Goal: Transaction & Acquisition: Obtain resource

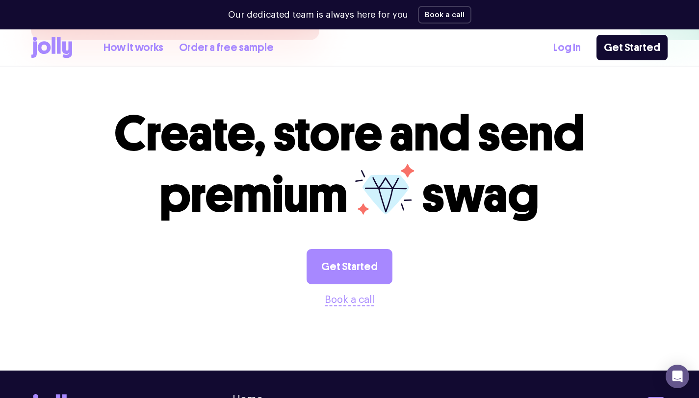
scroll to position [2688, 0]
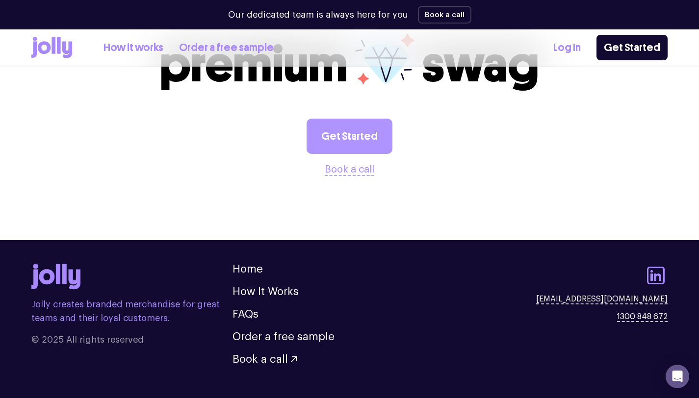
click at [350, 119] on link "Get Started" at bounding box center [350, 136] width 86 height 35
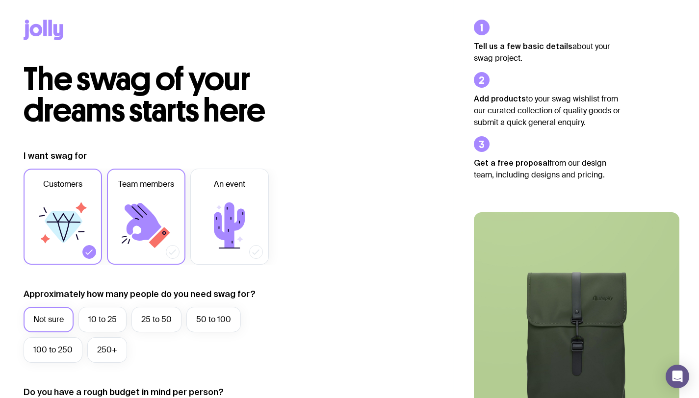
click at [152, 243] on icon at bounding box center [159, 237] width 21 height 21
click at [0, 0] on input "Team members" at bounding box center [0, 0] width 0 height 0
click at [99, 325] on label "10 to 25" at bounding box center [102, 320] width 48 height 26
click at [0, 0] on input "10 to 25" at bounding box center [0, 0] width 0 height 0
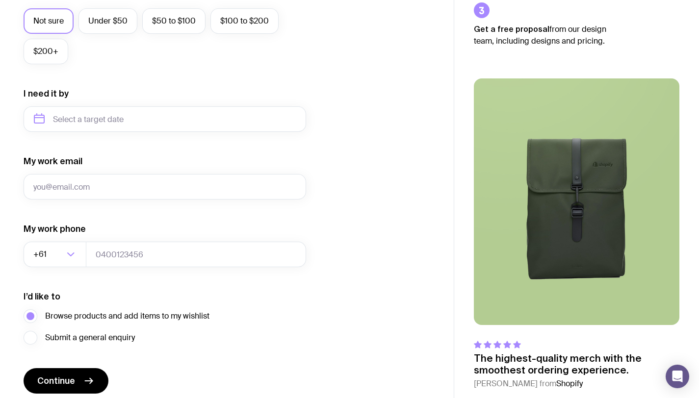
scroll to position [436, 0]
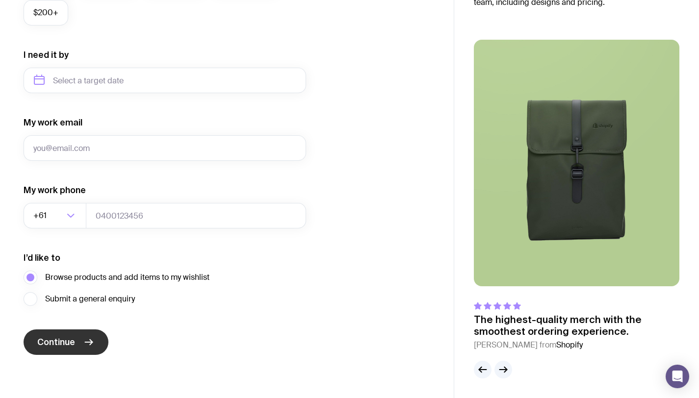
click at [62, 343] on span "Continue" at bounding box center [56, 343] width 38 height 12
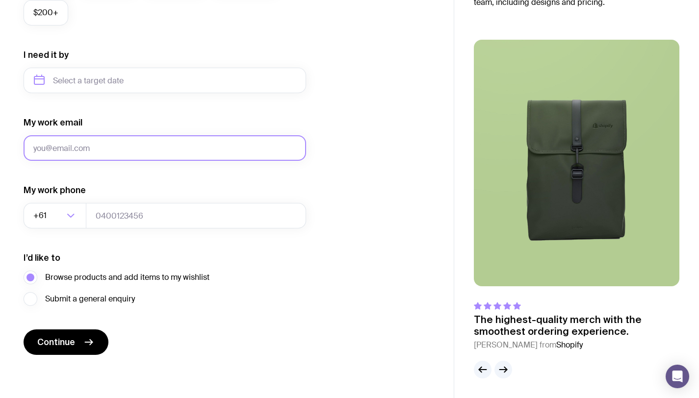
click at [83, 152] on input "My work email" at bounding box center [165, 148] width 283 height 26
type input "[EMAIL_ADDRESS][DOMAIN_NAME]"
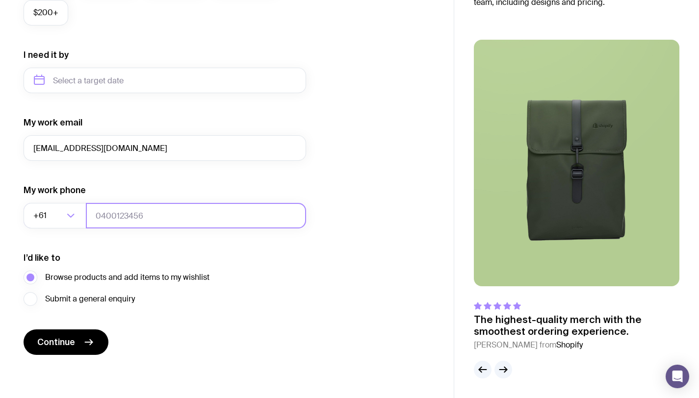
type input "0434728462"
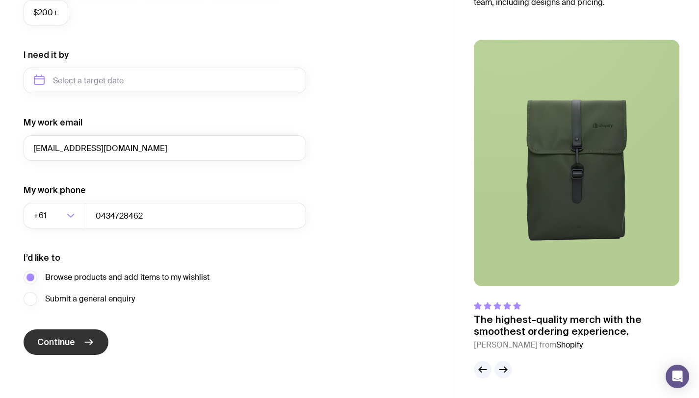
click at [64, 343] on span "Continue" at bounding box center [56, 343] width 38 height 12
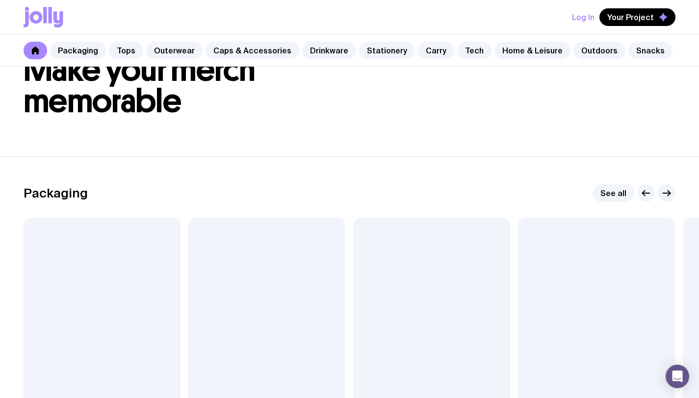
scroll to position [90, 0]
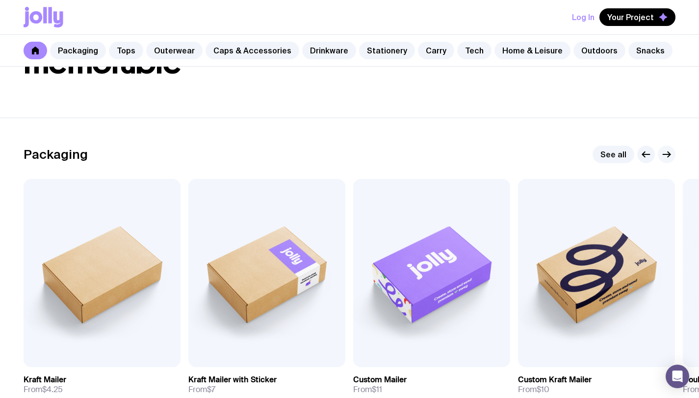
click at [670, 152] on icon "button" at bounding box center [667, 155] width 12 height 12
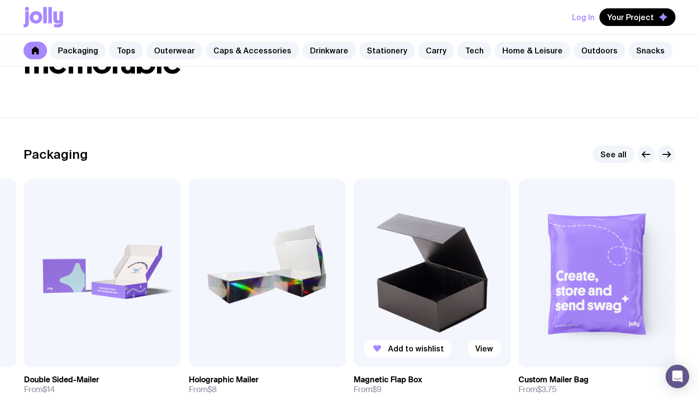
scroll to position [168, 0]
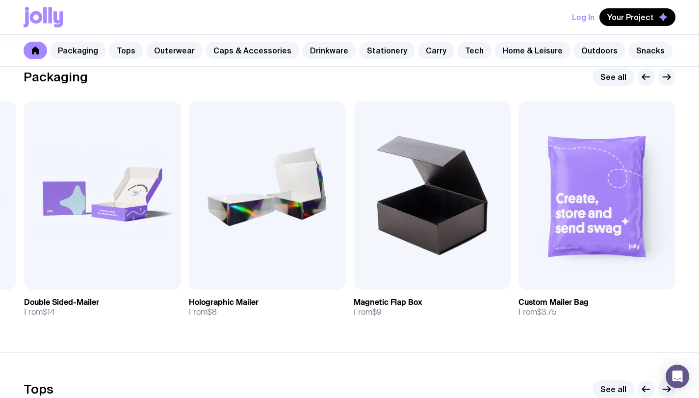
click at [397, 339] on section "Packaging See all Add to wishlist View Kraft Mailer From $4.25 Add to wishlist …" at bounding box center [349, 196] width 699 height 313
click at [395, 212] on img at bounding box center [432, 196] width 157 height 188
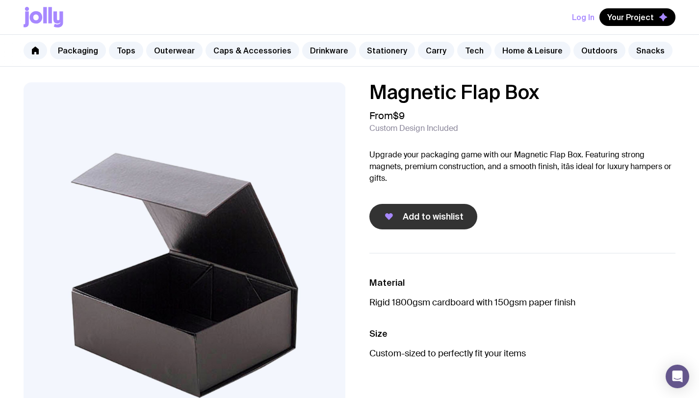
click at [430, 211] on span "Add to wishlist" at bounding box center [433, 217] width 61 height 12
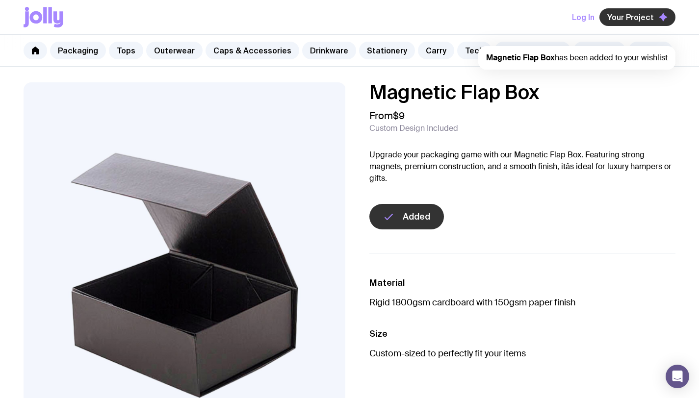
click at [629, 14] on span "Your Project" at bounding box center [630, 17] width 47 height 10
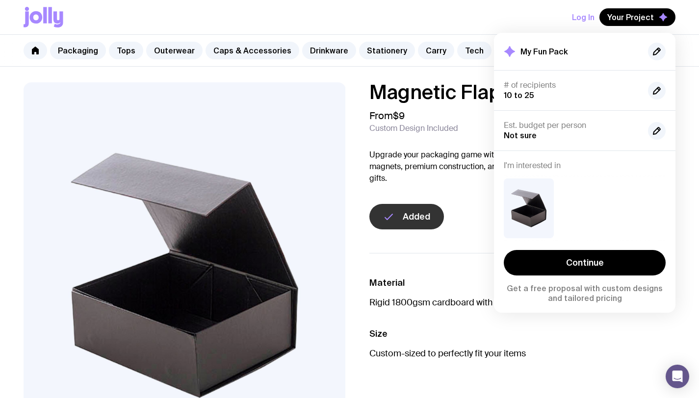
click at [358, 24] on div "Log In Your Project My Fun Pack # of recipients 10 to 25 Est. budget per person…" at bounding box center [350, 17] width 652 height 34
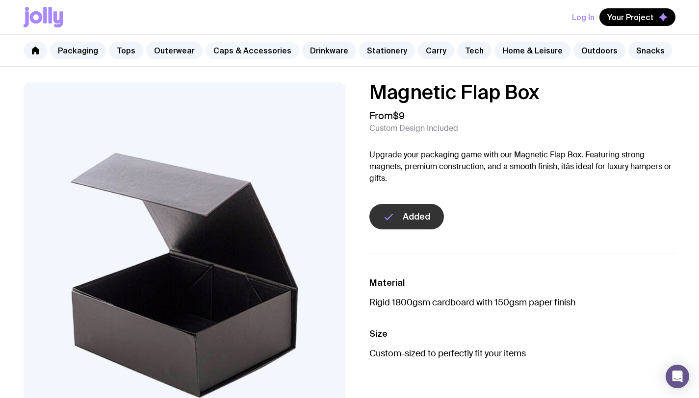
click at [258, 52] on link "Caps & Accessories" at bounding box center [253, 51] width 94 height 18
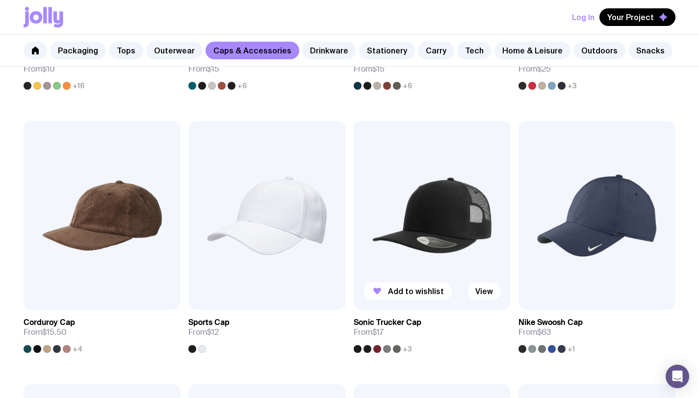
scroll to position [228, 0]
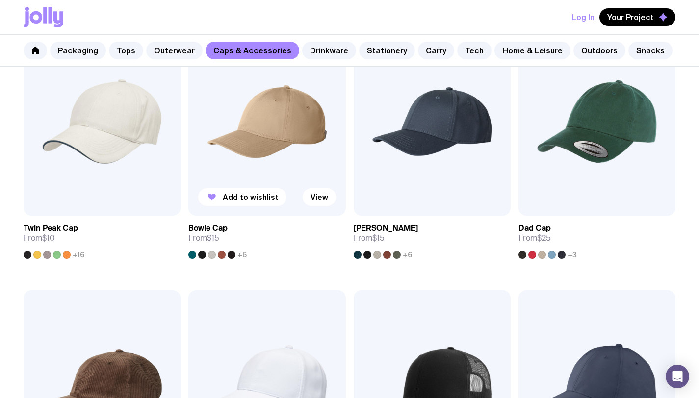
click at [225, 227] on h3 "Bowie Cap" at bounding box center [207, 229] width 39 height 10
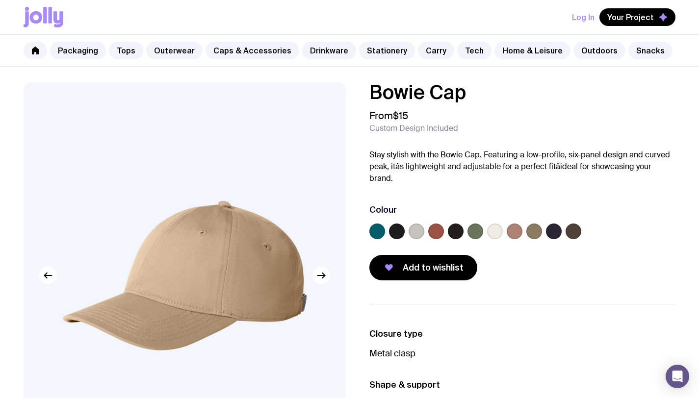
click at [393, 224] on label at bounding box center [397, 232] width 16 height 16
click at [0, 0] on input "radio" at bounding box center [0, 0] width 0 height 0
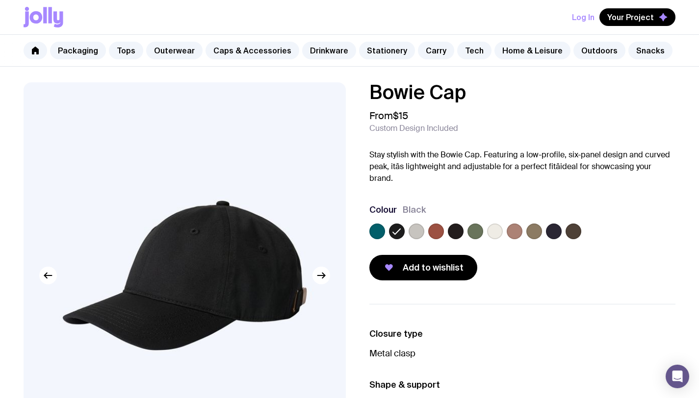
click at [456, 226] on label at bounding box center [456, 232] width 16 height 16
click at [0, 0] on input "radio" at bounding box center [0, 0] width 0 height 0
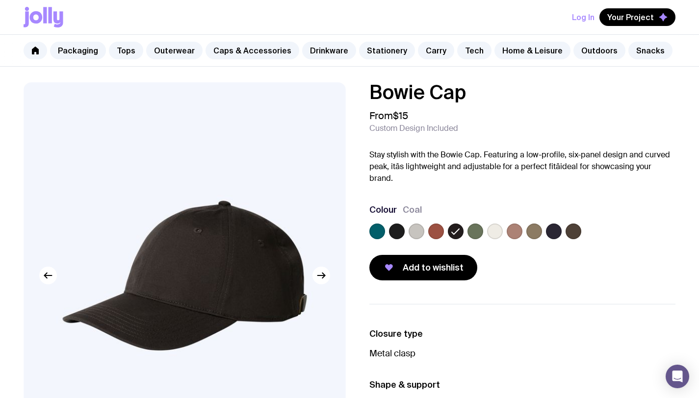
click at [551, 224] on label at bounding box center [554, 232] width 16 height 16
click at [0, 0] on input "radio" at bounding box center [0, 0] width 0 height 0
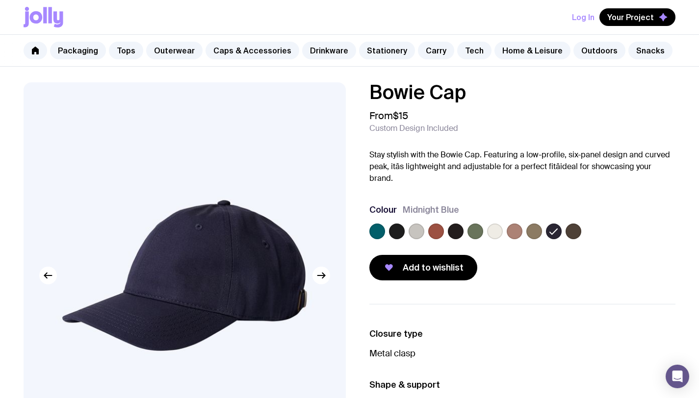
click at [578, 224] on label at bounding box center [574, 232] width 16 height 16
click at [0, 0] on input "radio" at bounding box center [0, 0] width 0 height 0
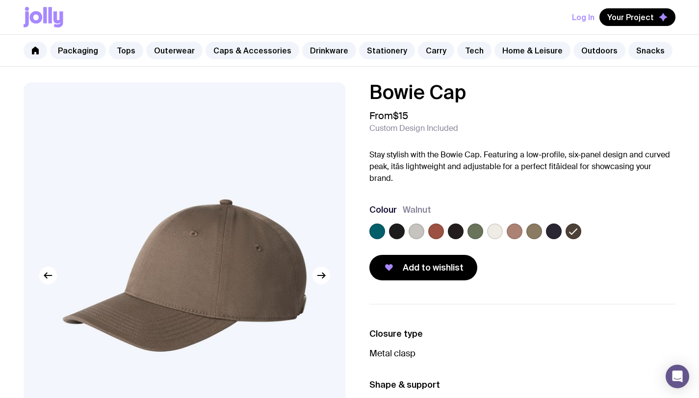
click at [555, 224] on label at bounding box center [554, 232] width 16 height 16
click at [0, 0] on input "radio" at bounding box center [0, 0] width 0 height 0
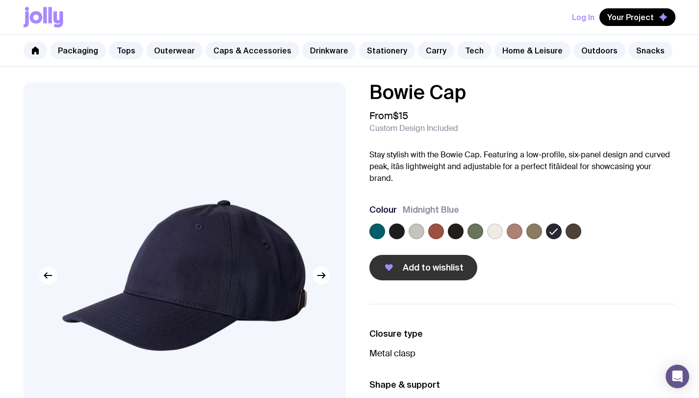
click at [414, 262] on span "Add to wishlist" at bounding box center [433, 268] width 61 height 12
click at [229, 51] on link "Caps & Accessories" at bounding box center [253, 51] width 94 height 18
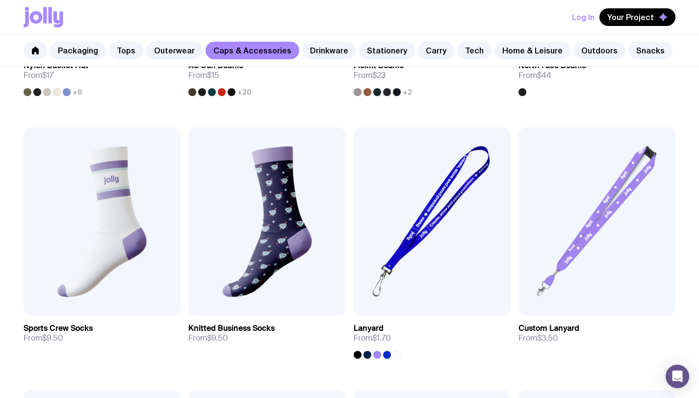
scroll to position [1180, 0]
click at [101, 235] on img at bounding box center [102, 222] width 157 height 188
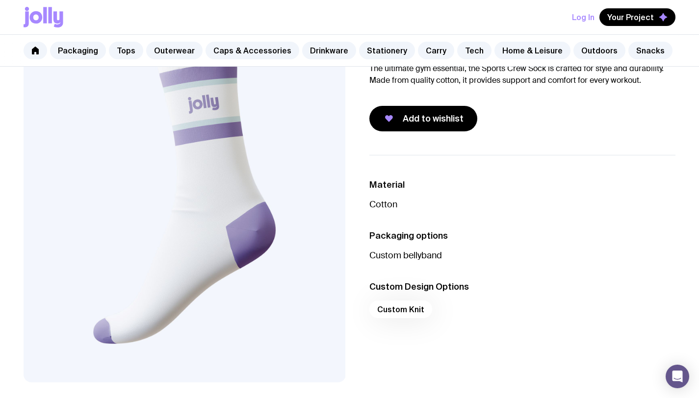
scroll to position [93, 0]
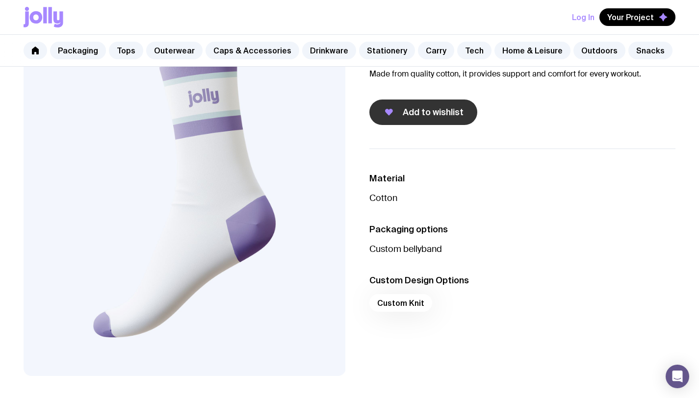
click at [431, 121] on button "Add to wishlist" at bounding box center [423, 113] width 108 height 26
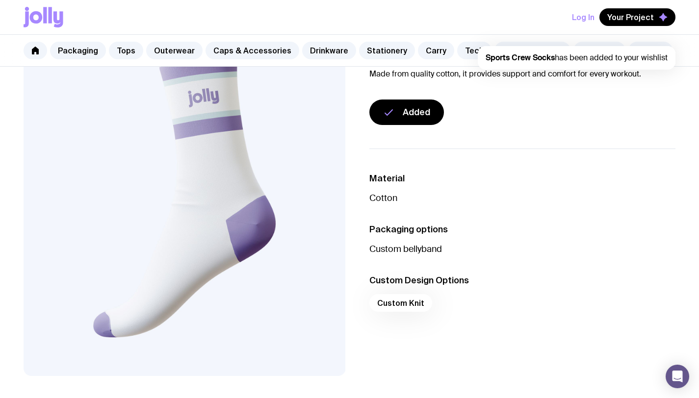
scroll to position [0, 0]
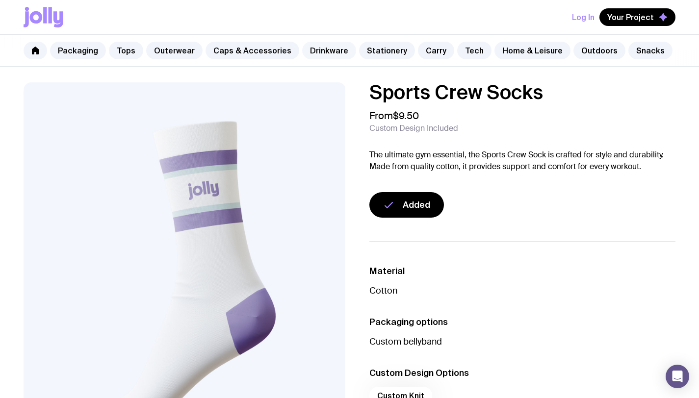
click at [340, 49] on link "Drinkware" at bounding box center [329, 51] width 54 height 18
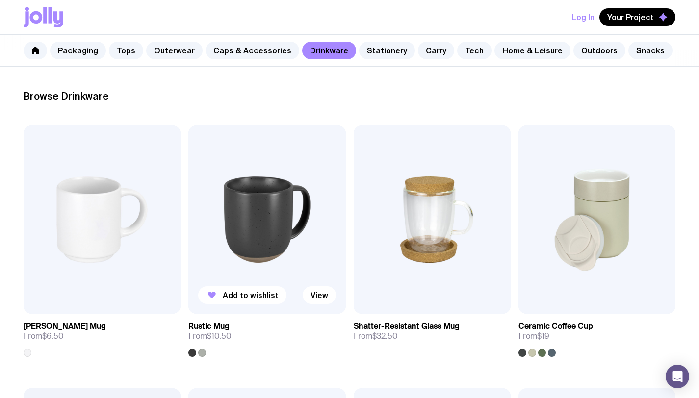
scroll to position [172, 0]
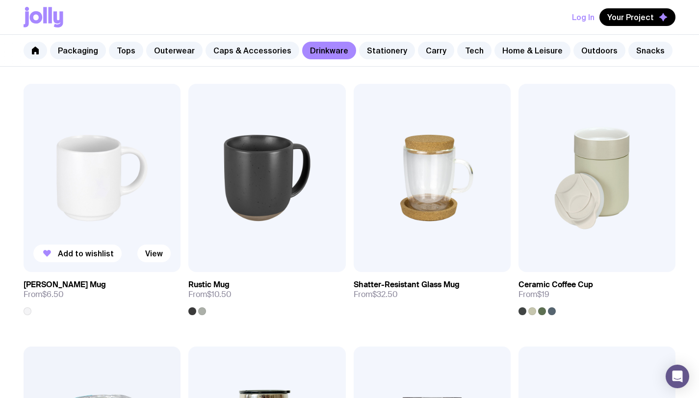
click at [79, 284] on h3 "[PERSON_NAME] Mug" at bounding box center [65, 285] width 82 height 10
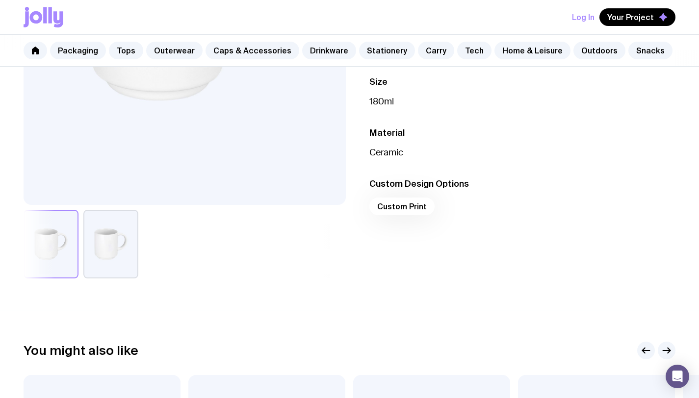
scroll to position [239, 0]
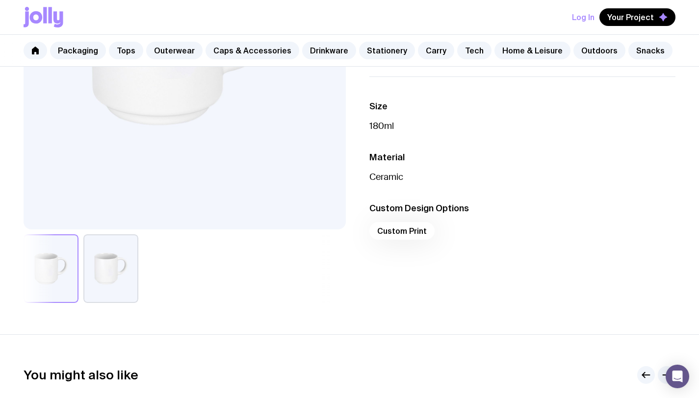
click at [103, 295] on button "button" at bounding box center [110, 269] width 55 height 69
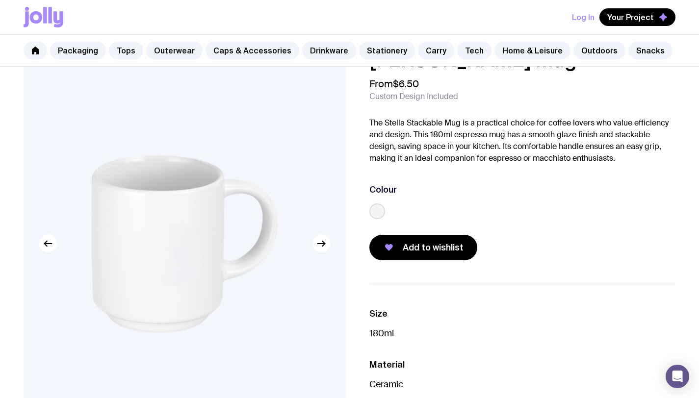
scroll to position [31, 0]
click at [410, 252] on span "Add to wishlist" at bounding box center [433, 248] width 61 height 12
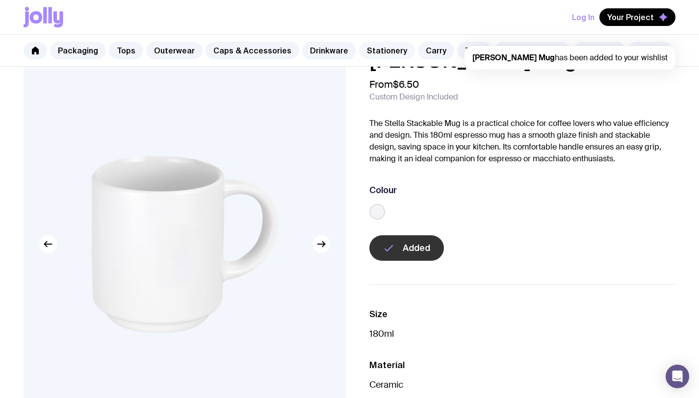
click at [366, 48] on link "Stationery" at bounding box center [387, 51] width 56 height 18
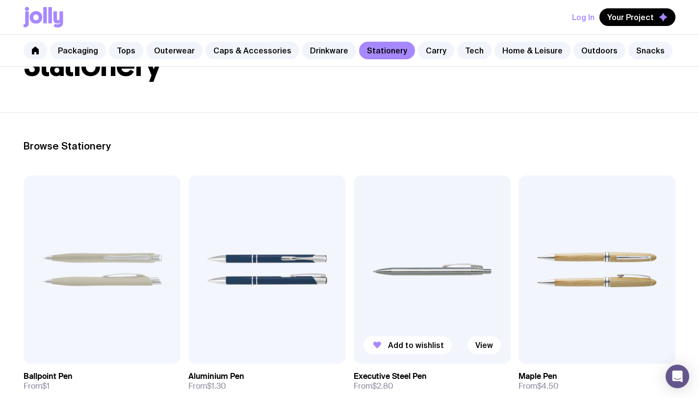
scroll to position [162, 0]
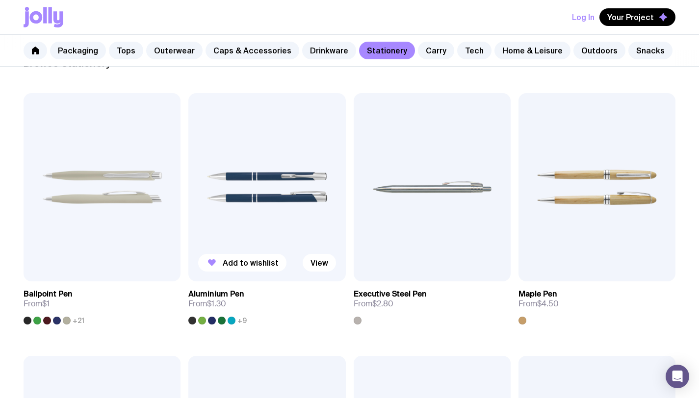
click at [302, 217] on img at bounding box center [266, 187] width 157 height 188
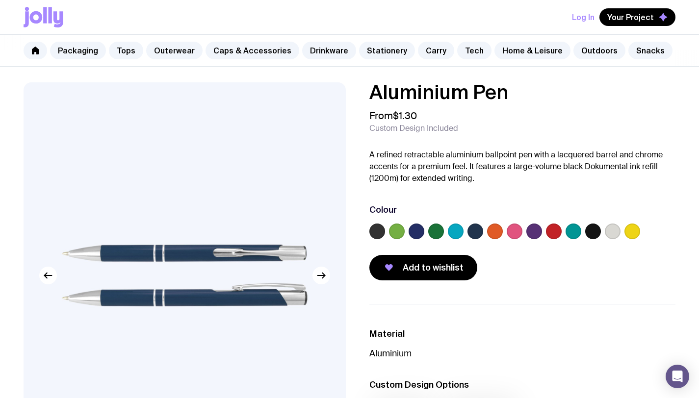
click at [414, 229] on label at bounding box center [417, 232] width 16 height 16
click at [0, 0] on input "radio" at bounding box center [0, 0] width 0 height 0
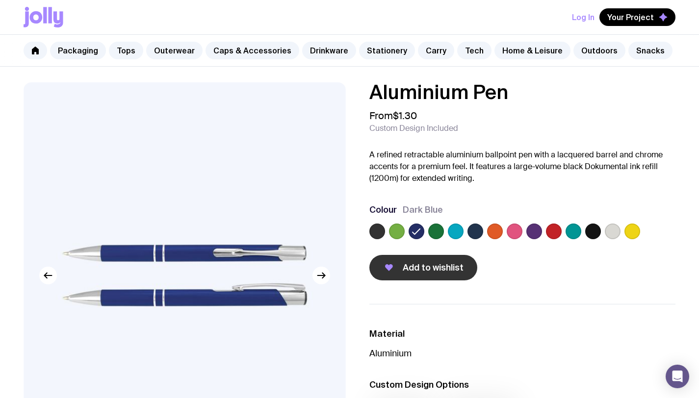
click at [410, 276] on button "Add to wishlist" at bounding box center [423, 268] width 108 height 26
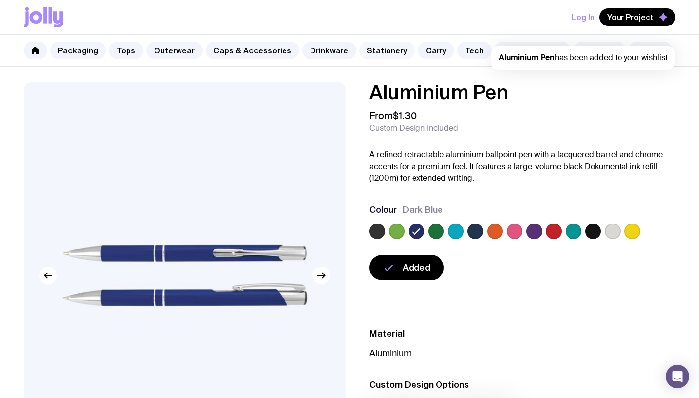
click at [359, 55] on link "Stationery" at bounding box center [387, 51] width 56 height 18
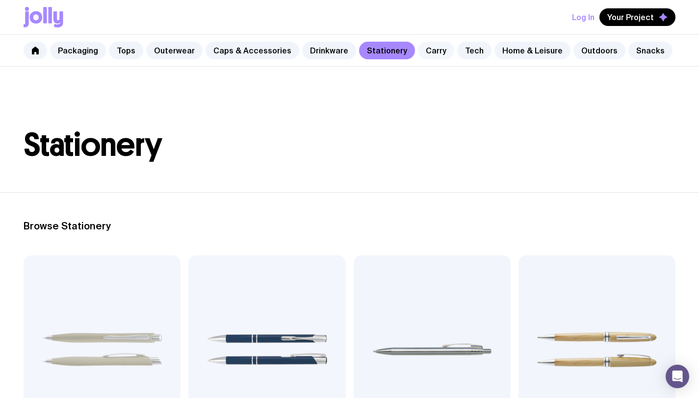
click at [427, 47] on link "Carry" at bounding box center [436, 51] width 36 height 18
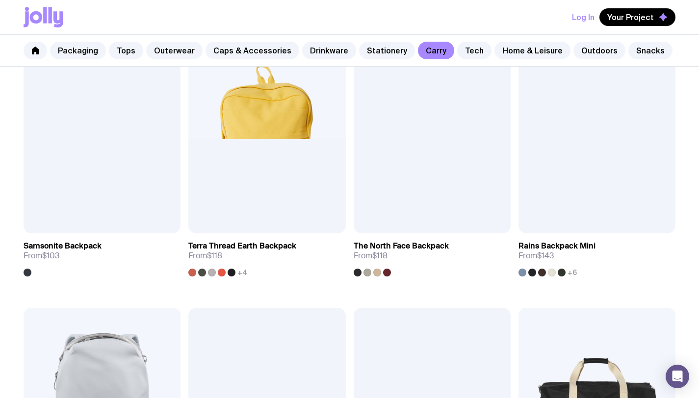
scroll to position [533, 0]
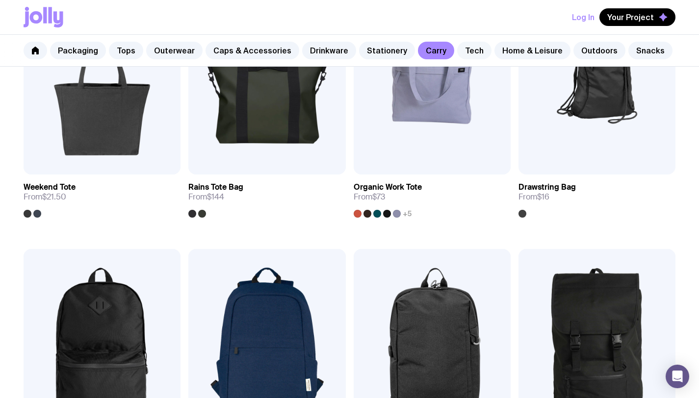
click at [457, 52] on link "Tech" at bounding box center [474, 51] width 34 height 18
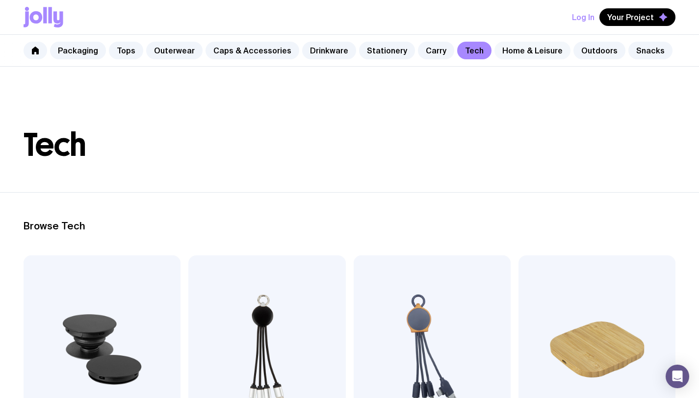
click at [517, 52] on link "Home & Leisure" at bounding box center [533, 51] width 76 height 18
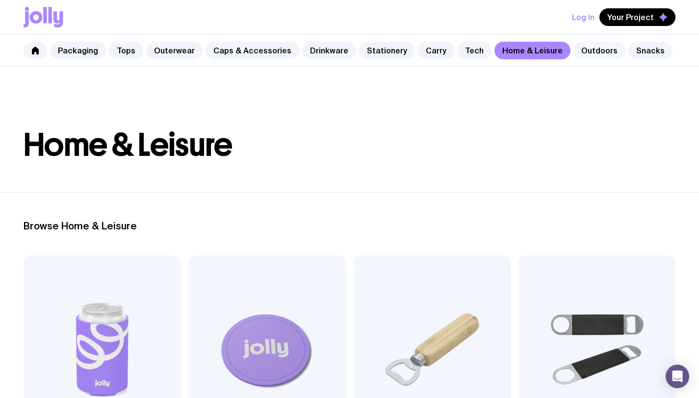
click at [574, 57] on link "Outdoors" at bounding box center [600, 51] width 52 height 18
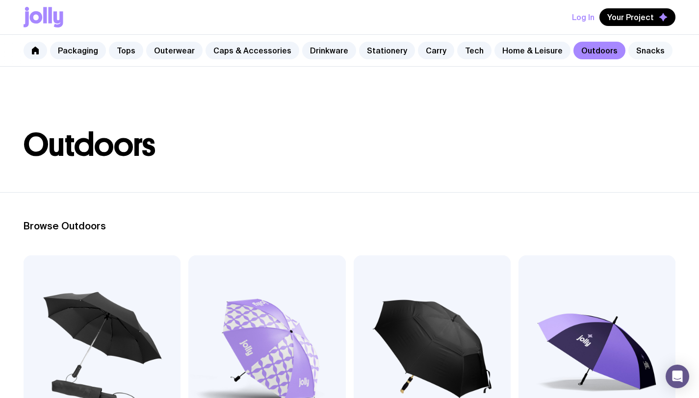
click at [633, 49] on link "Snacks" at bounding box center [650, 51] width 44 height 18
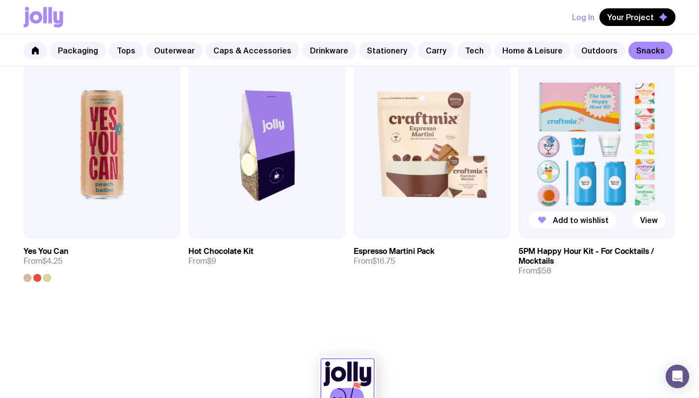
scroll to position [784, 0]
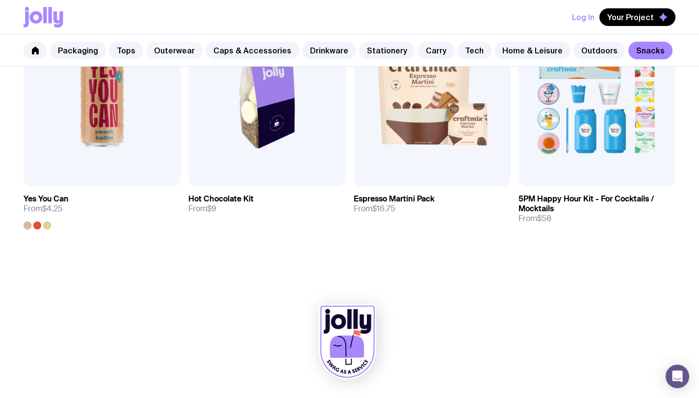
click at [162, 52] on link "Outerwear" at bounding box center [174, 51] width 56 height 18
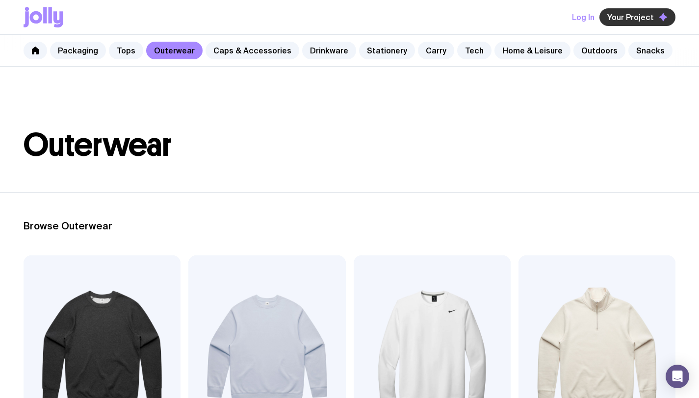
click at [642, 21] on span "Your Project" at bounding box center [630, 17] width 47 height 10
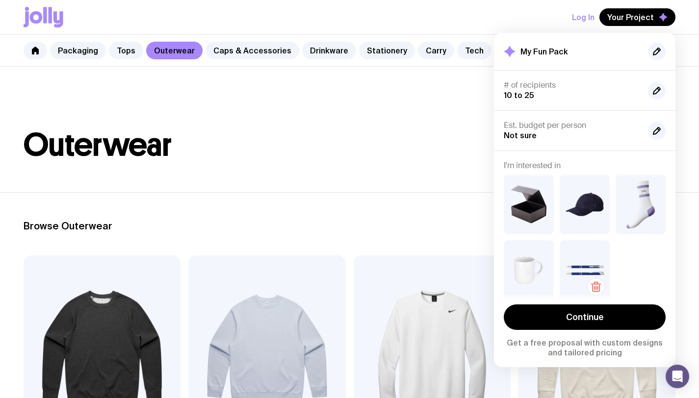
scroll to position [5, 0]
click at [113, 54] on link "Tops" at bounding box center [126, 51] width 34 height 18
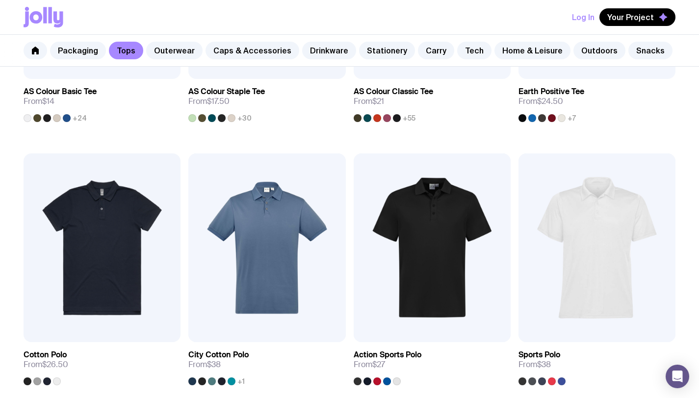
scroll to position [407, 0]
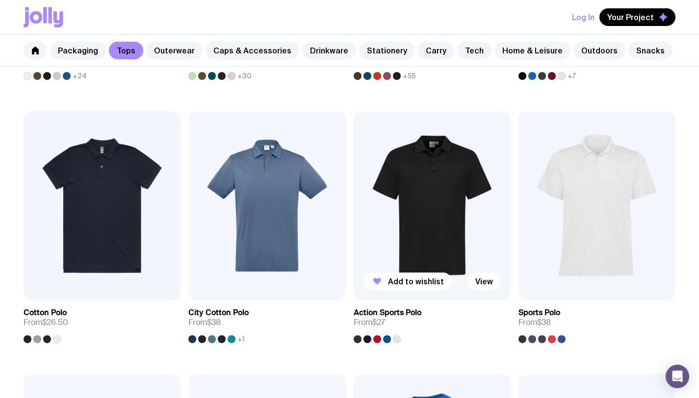
click at [379, 255] on img at bounding box center [432, 205] width 157 height 188
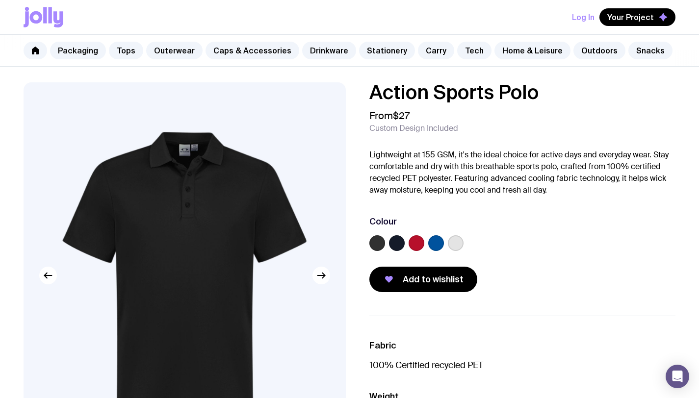
click at [394, 243] on label at bounding box center [397, 243] width 16 height 16
click at [0, 0] on input "radio" at bounding box center [0, 0] width 0 height 0
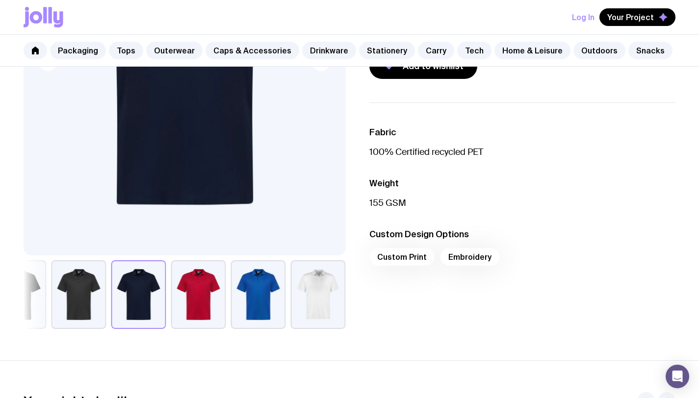
scroll to position [295, 0]
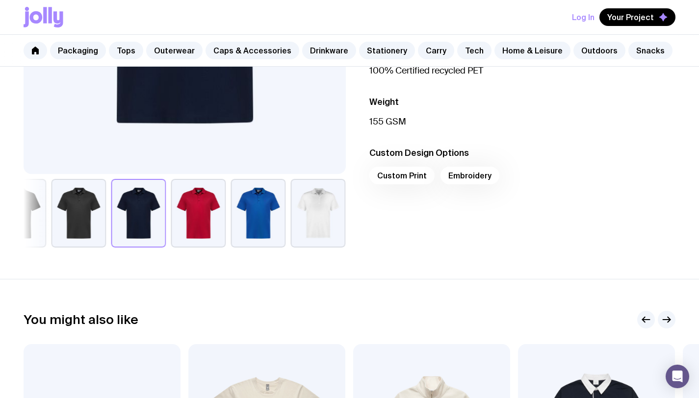
click at [417, 181] on div "Custom Print Embroidery" at bounding box center [522, 179] width 307 height 24
click at [416, 175] on div "Custom Print Embroidery" at bounding box center [522, 179] width 307 height 24
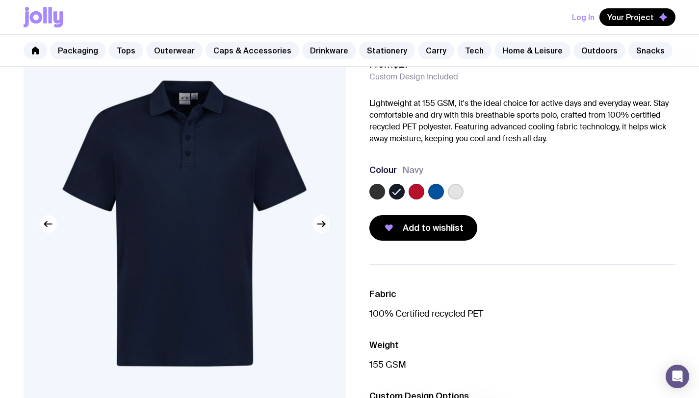
scroll to position [0, 0]
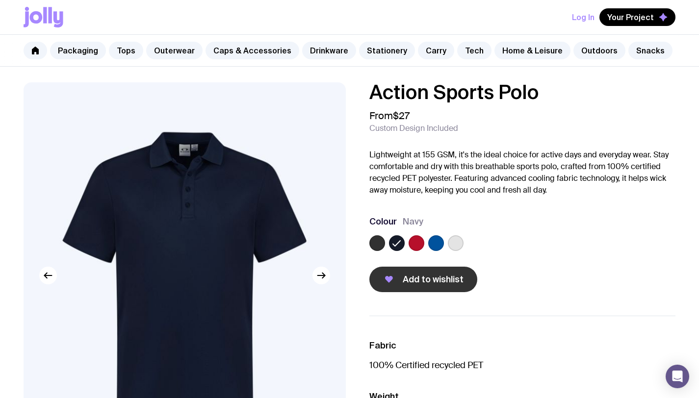
click at [430, 280] on span "Add to wishlist" at bounding box center [433, 280] width 61 height 12
click at [123, 54] on link "Tops" at bounding box center [126, 51] width 34 height 18
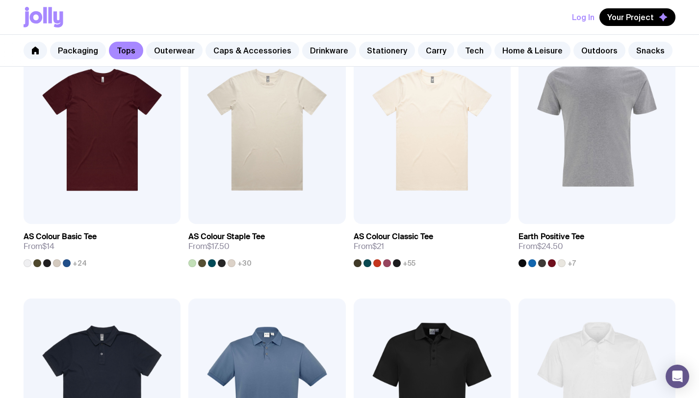
scroll to position [210, 0]
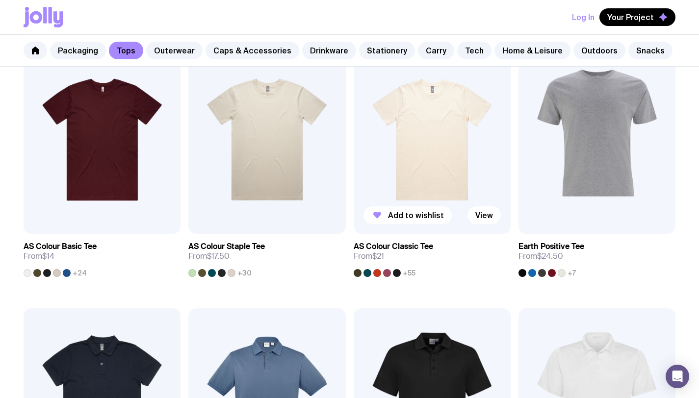
click at [393, 132] on img at bounding box center [432, 140] width 157 height 188
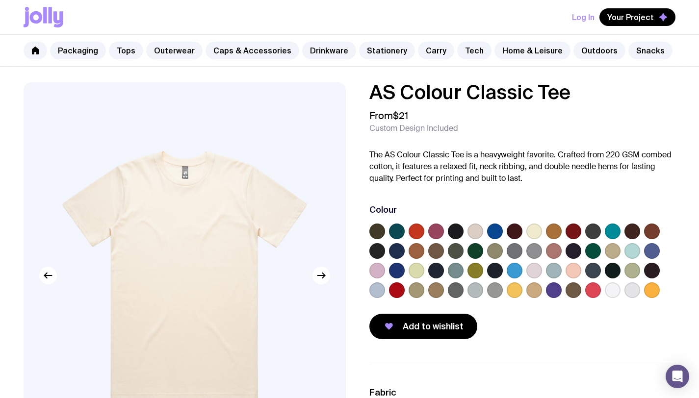
click at [399, 232] on label at bounding box center [397, 232] width 16 height 16
click at [0, 0] on input "radio" at bounding box center [0, 0] width 0 height 0
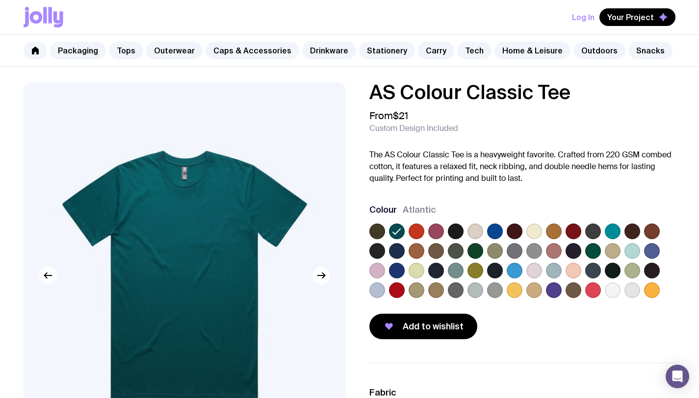
click at [459, 233] on label at bounding box center [456, 232] width 16 height 16
click at [0, 0] on input "radio" at bounding box center [0, 0] width 0 height 0
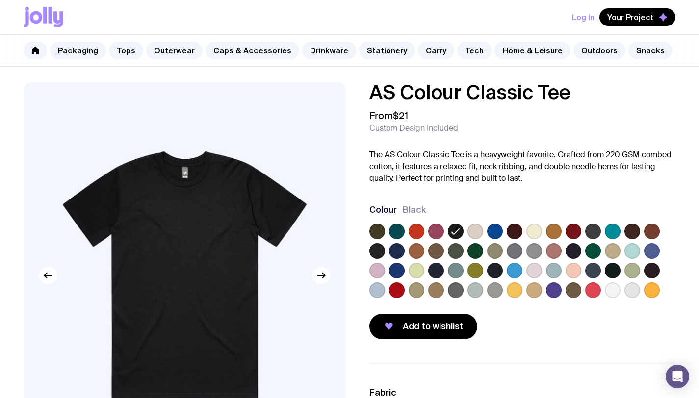
click at [512, 231] on label at bounding box center [515, 232] width 16 height 16
click at [0, 0] on input "radio" at bounding box center [0, 0] width 0 height 0
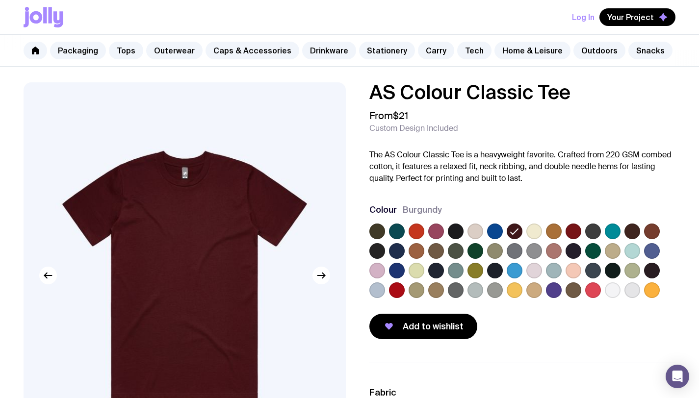
click at [502, 232] on label at bounding box center [495, 232] width 16 height 16
click at [0, 0] on input "radio" at bounding box center [0, 0] width 0 height 0
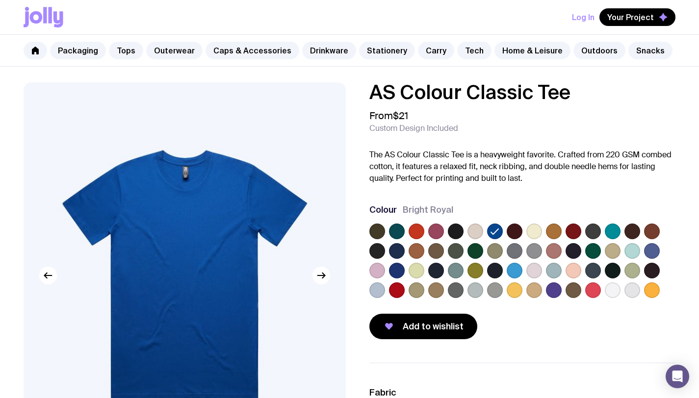
click at [395, 251] on label at bounding box center [397, 251] width 16 height 16
click at [0, 0] on input "radio" at bounding box center [0, 0] width 0 height 0
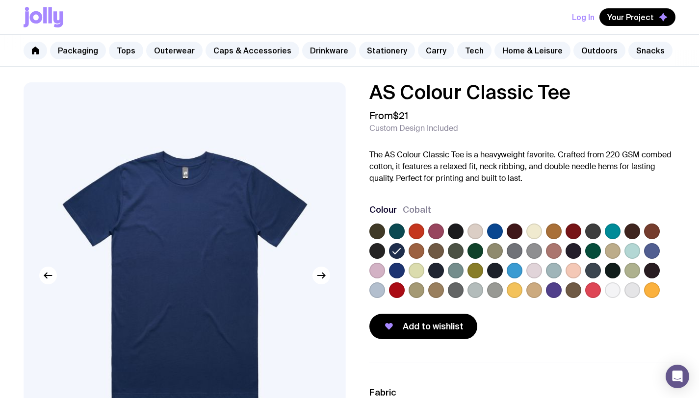
click at [578, 250] on label at bounding box center [574, 251] width 16 height 16
click at [0, 0] on input "radio" at bounding box center [0, 0] width 0 height 0
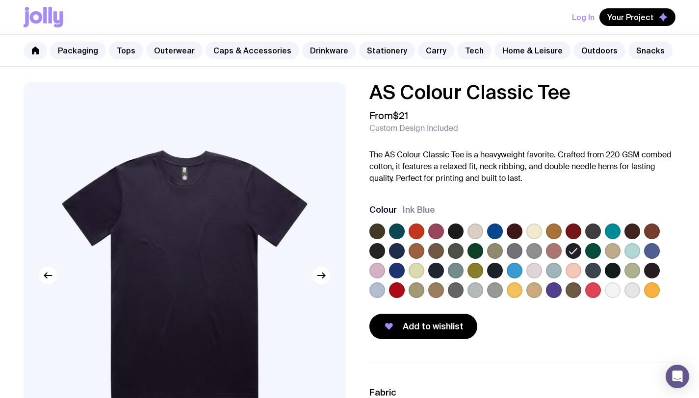
click at [394, 272] on label at bounding box center [397, 271] width 16 height 16
click at [0, 0] on input "radio" at bounding box center [0, 0] width 0 height 0
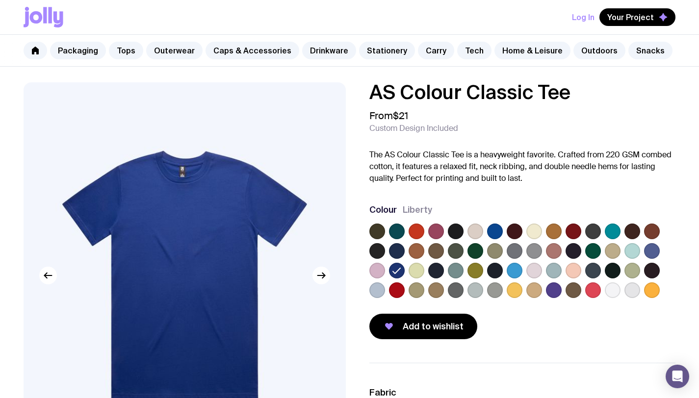
click at [437, 273] on label at bounding box center [436, 271] width 16 height 16
click at [0, 0] on input "radio" at bounding box center [0, 0] width 0 height 0
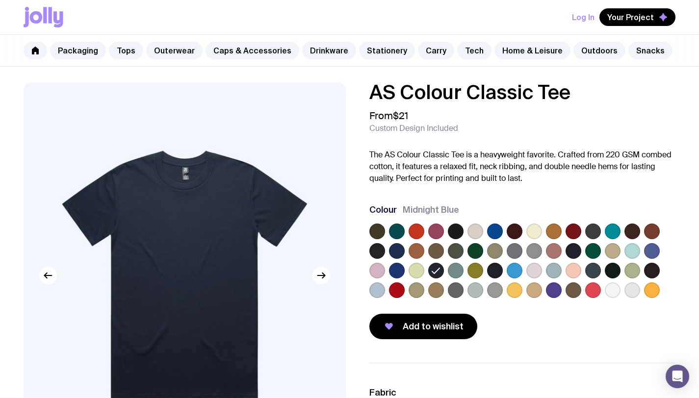
scroll to position [16, 0]
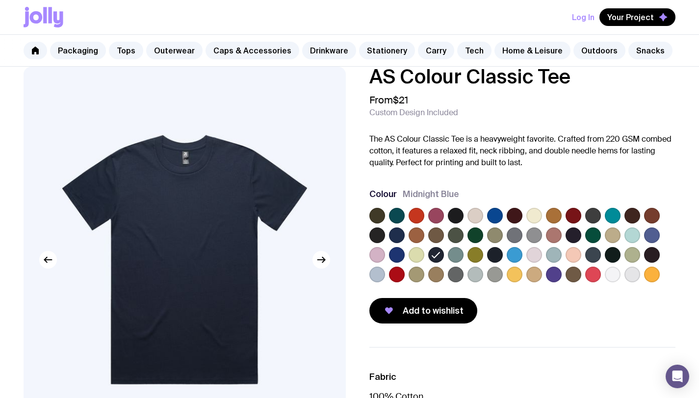
click at [398, 254] on label at bounding box center [397, 255] width 16 height 16
click at [0, 0] on input "radio" at bounding box center [0, 0] width 0 height 0
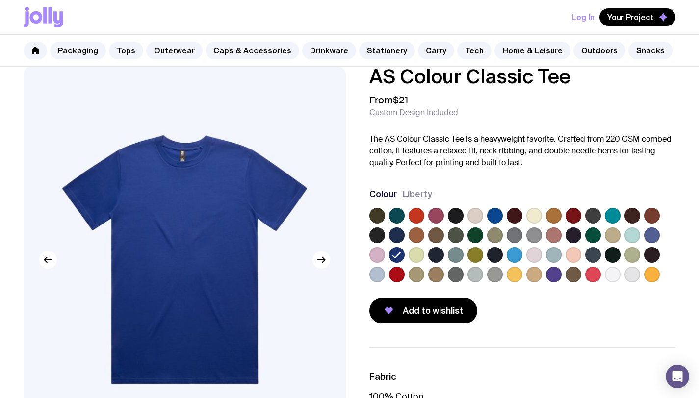
click at [607, 253] on label at bounding box center [613, 255] width 16 height 16
click at [0, 0] on input "radio" at bounding box center [0, 0] width 0 height 0
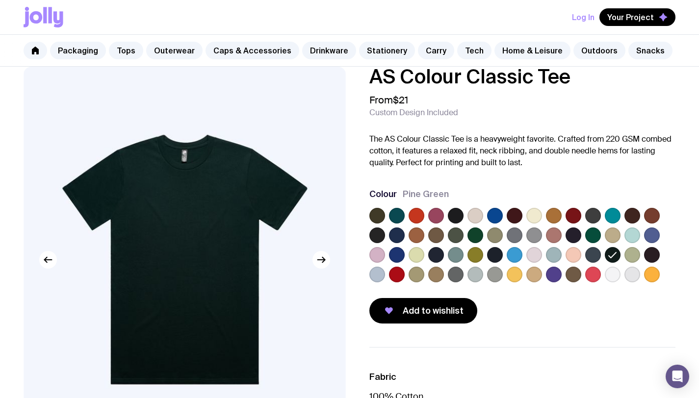
click at [600, 256] on label at bounding box center [593, 255] width 16 height 16
click at [0, 0] on input "radio" at bounding box center [0, 0] width 0 height 0
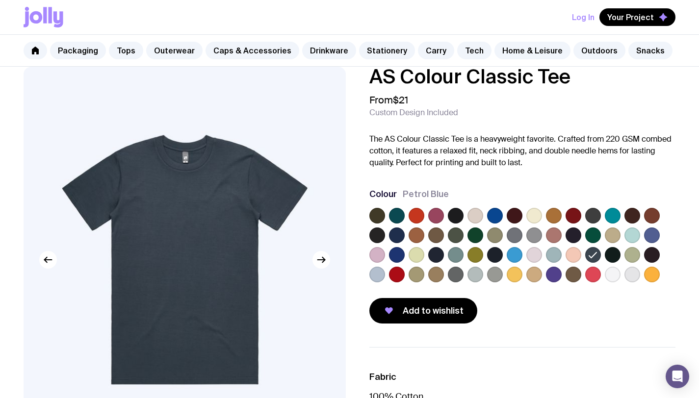
click at [655, 258] on label at bounding box center [652, 255] width 16 height 16
click at [0, 0] on input "radio" at bounding box center [0, 0] width 0 height 0
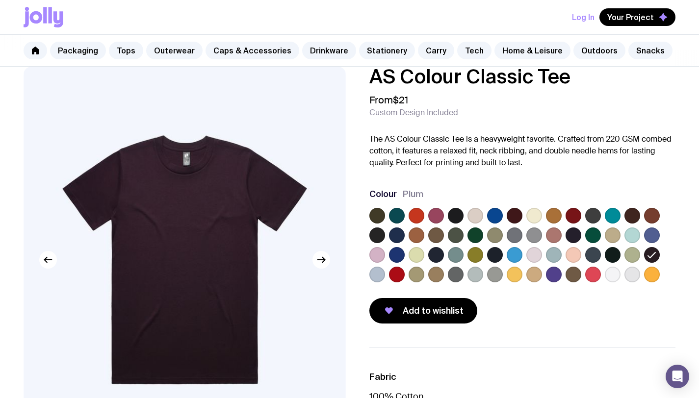
click at [436, 259] on label at bounding box center [436, 255] width 16 height 16
click at [0, 0] on input "radio" at bounding box center [0, 0] width 0 height 0
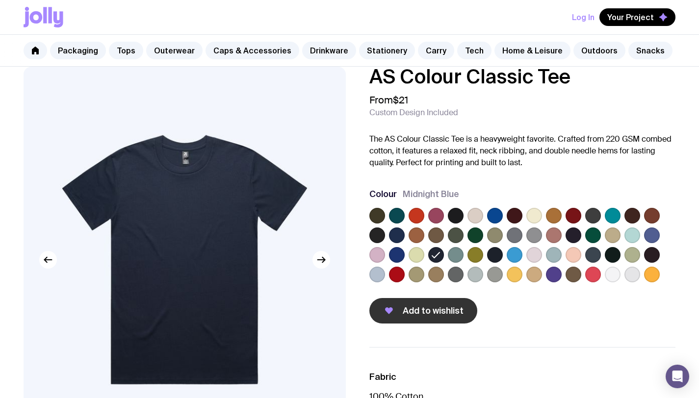
click at [421, 313] on span "Add to wishlist" at bounding box center [433, 311] width 61 height 12
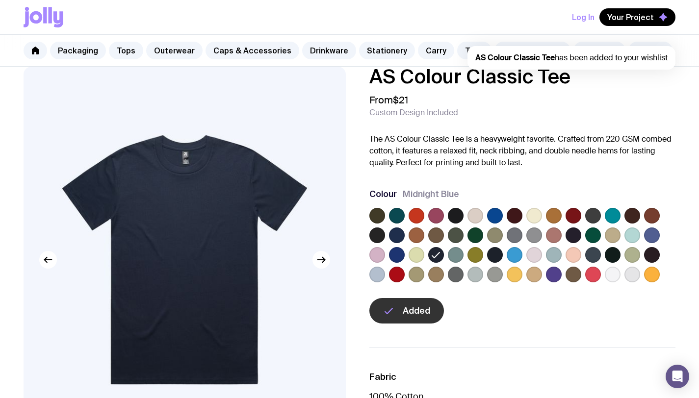
click at [652, 257] on label at bounding box center [652, 255] width 16 height 16
click at [0, 0] on input "radio" at bounding box center [0, 0] width 0 height 0
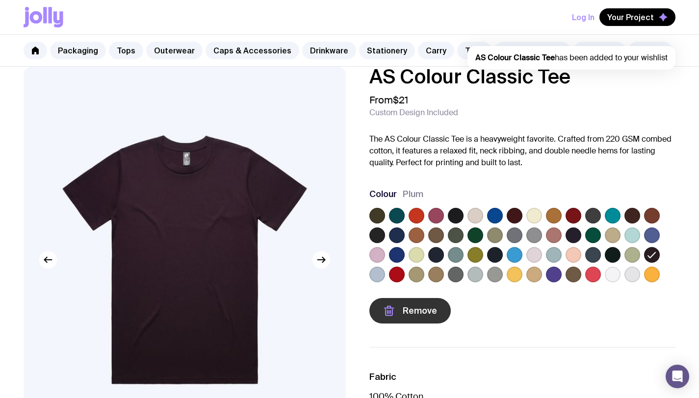
click at [408, 319] on button "Remove" at bounding box center [409, 311] width 81 height 26
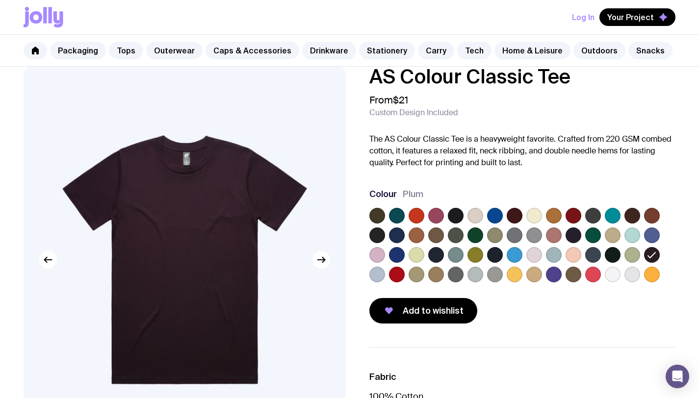
click at [398, 258] on label at bounding box center [397, 255] width 16 height 16
click at [0, 0] on input "radio" at bounding box center [0, 0] width 0 height 0
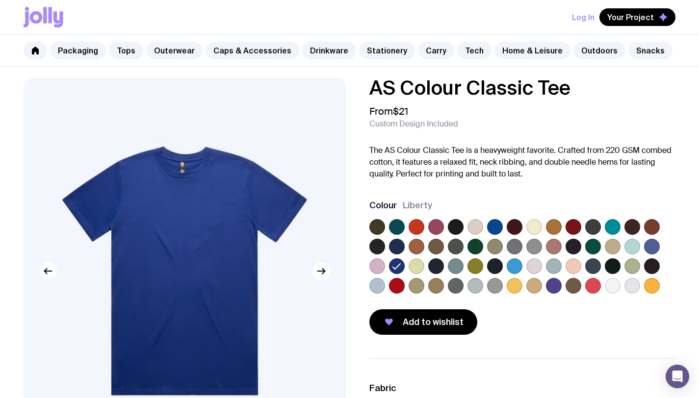
scroll to position [0, 0]
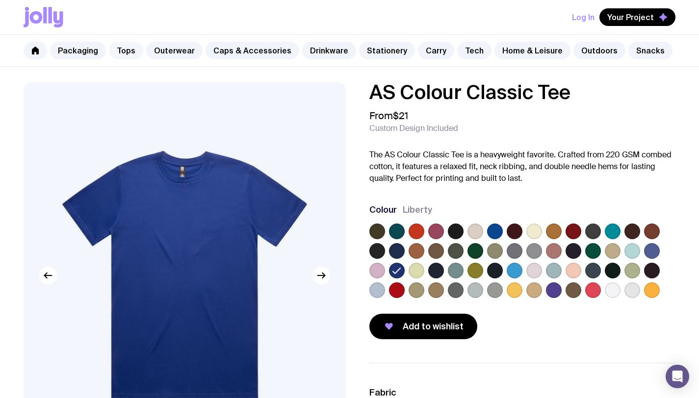
click at [135, 51] on link "Tops" at bounding box center [126, 51] width 34 height 18
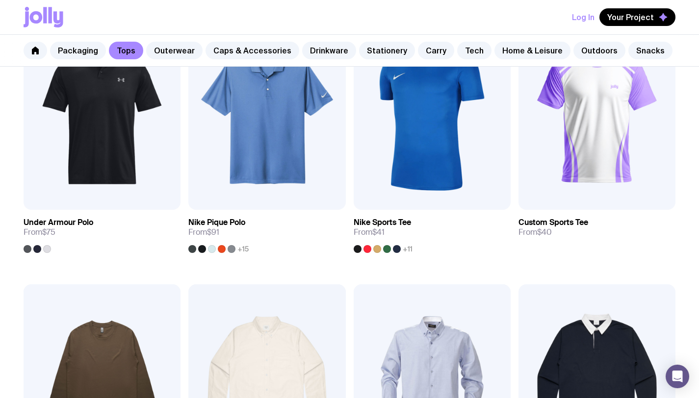
scroll to position [955, 0]
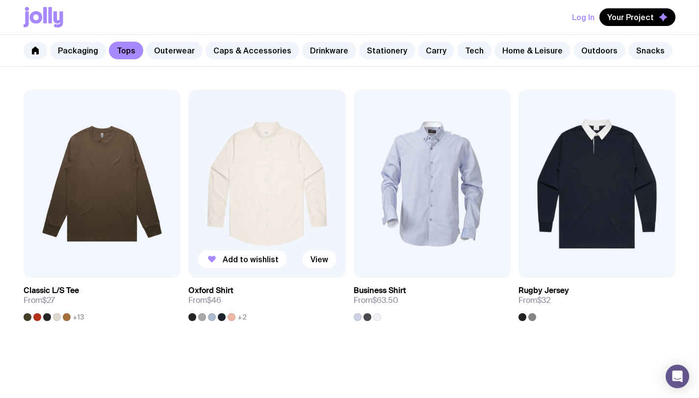
click at [251, 202] on img at bounding box center [266, 184] width 157 height 188
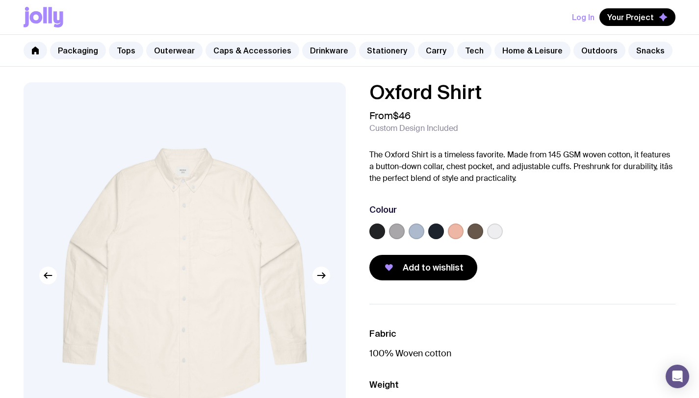
click at [492, 230] on label at bounding box center [495, 232] width 16 height 16
click at [0, 0] on input "radio" at bounding box center [0, 0] width 0 height 0
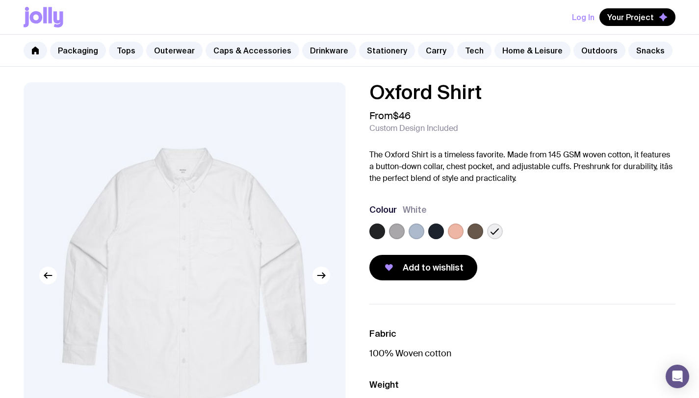
click at [472, 234] on label at bounding box center [476, 232] width 16 height 16
click at [0, 0] on input "radio" at bounding box center [0, 0] width 0 height 0
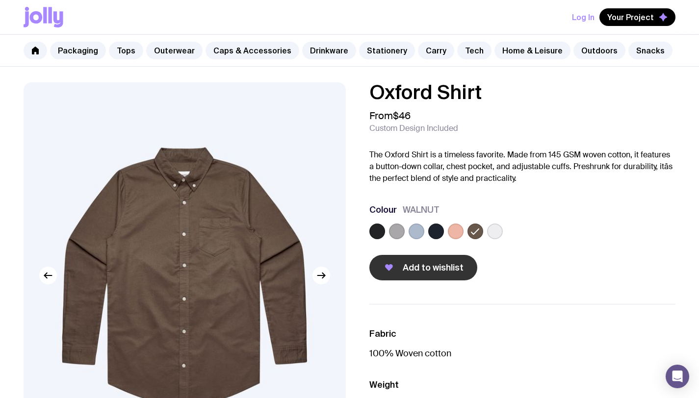
click at [430, 274] on button "Add to wishlist" at bounding box center [423, 268] width 108 height 26
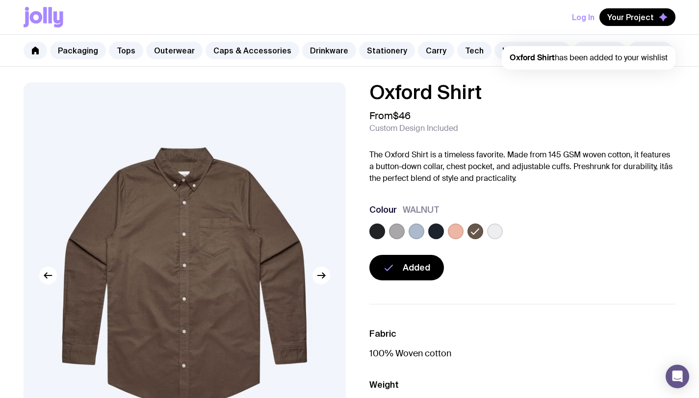
click at [435, 228] on label at bounding box center [436, 232] width 16 height 16
click at [0, 0] on input "radio" at bounding box center [0, 0] width 0 height 0
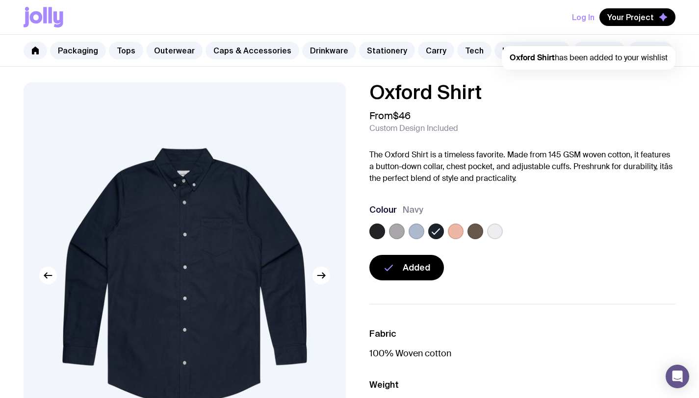
drag, startPoint x: 402, startPoint y: 275, endPoint x: 586, endPoint y: 308, distance: 187.4
click at [590, 345] on div "Oxford Shirt From $46 Custom Design Included The Oxford Shirt is a timeless fav…" at bounding box center [349, 312] width 699 height 460
click at [570, 298] on div "Oxford Shirt From $46 Custom Design Included The Oxford Shirt is a timeless fav…" at bounding box center [349, 312] width 699 height 460
click at [421, 234] on label at bounding box center [417, 232] width 16 height 16
click at [0, 0] on input "radio" at bounding box center [0, 0] width 0 height 0
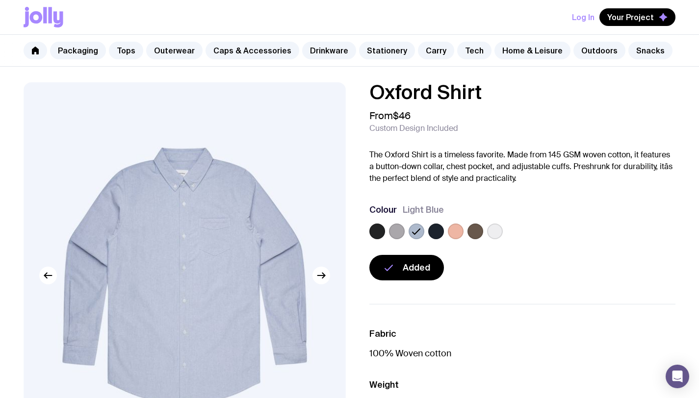
click at [396, 234] on label at bounding box center [397, 232] width 16 height 16
click at [0, 0] on input "radio" at bounding box center [0, 0] width 0 height 0
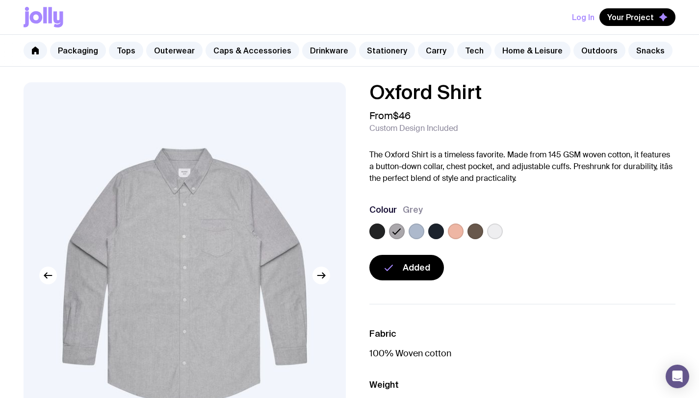
click at [381, 234] on label at bounding box center [377, 232] width 16 height 16
click at [0, 0] on input "radio" at bounding box center [0, 0] width 0 height 0
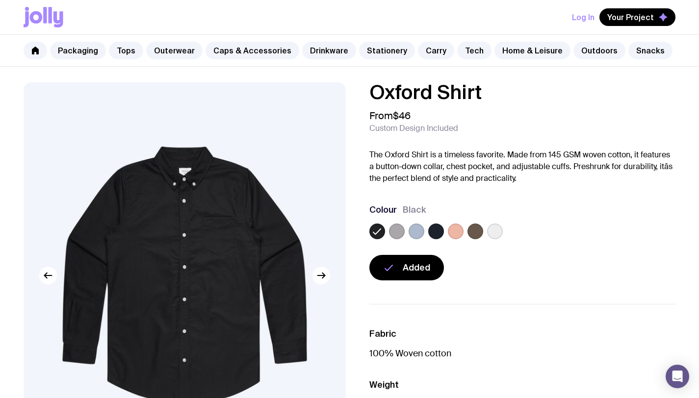
scroll to position [325, 0]
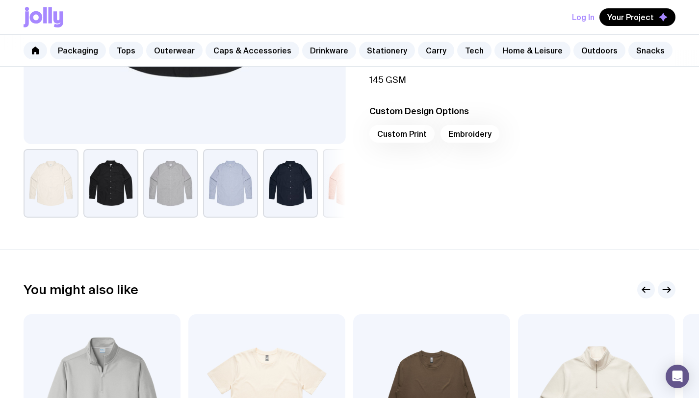
click at [38, 179] on button "button" at bounding box center [51, 183] width 55 height 69
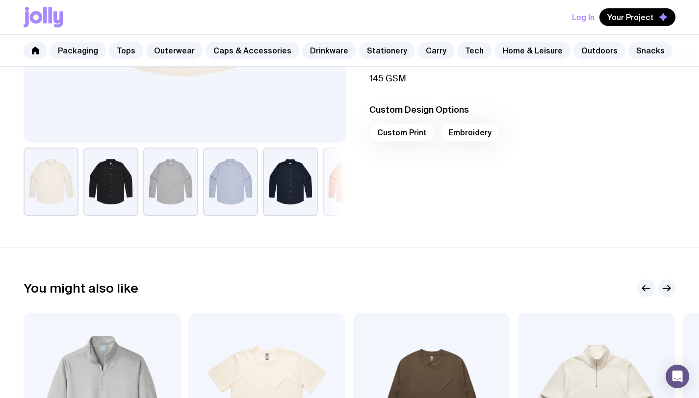
scroll to position [140, 0]
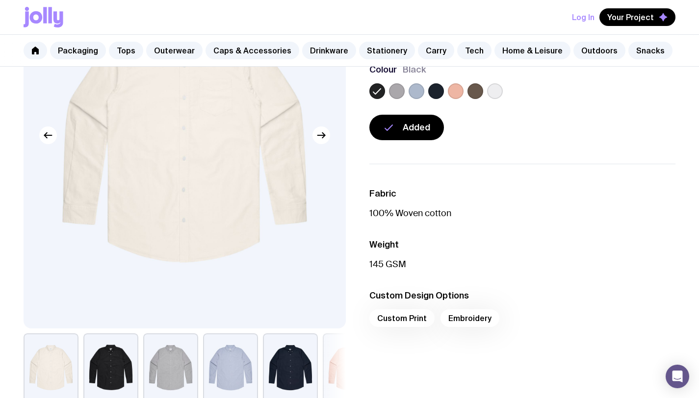
click at [327, 369] on button "button" at bounding box center [350, 368] width 55 height 69
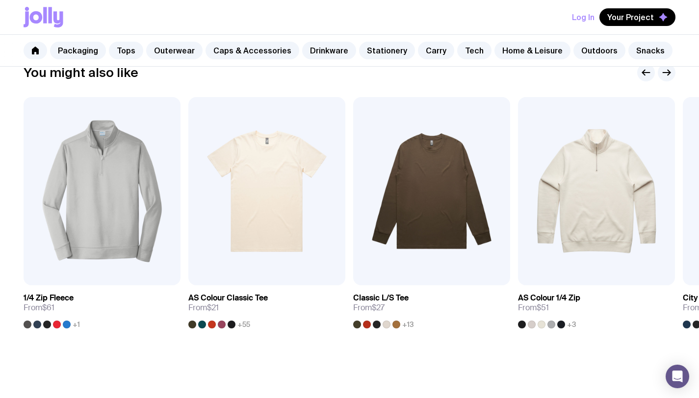
scroll to position [336, 0]
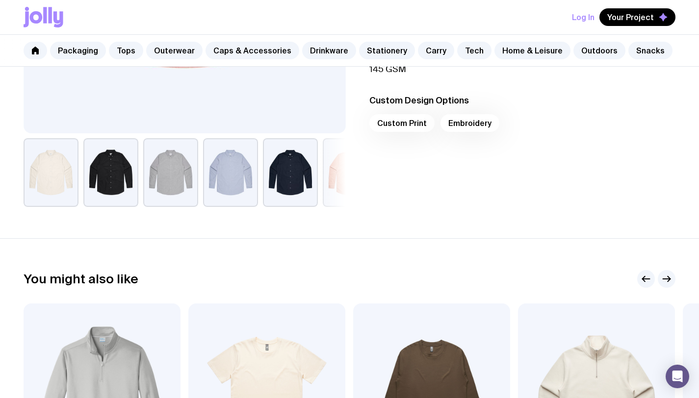
click at [282, 180] on button "button" at bounding box center [290, 172] width 55 height 69
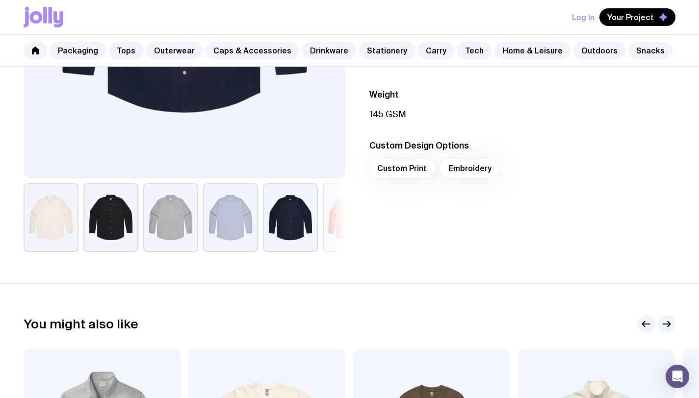
scroll to position [0, 0]
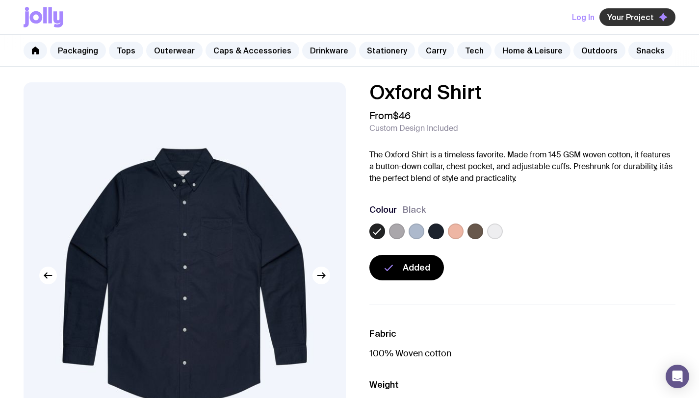
click at [639, 24] on button "Your Project" at bounding box center [638, 17] width 76 height 18
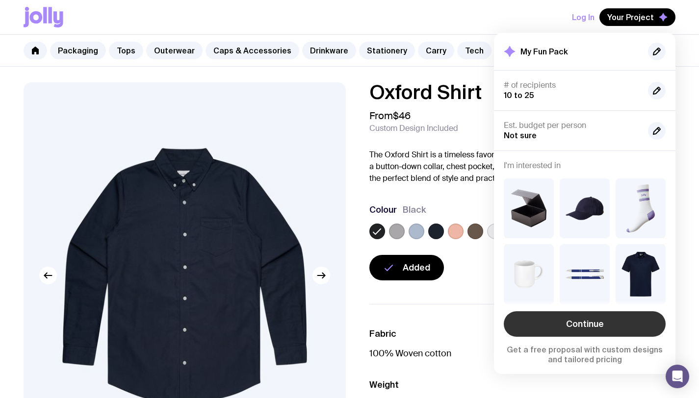
click at [583, 321] on link "Continue" at bounding box center [585, 325] width 162 height 26
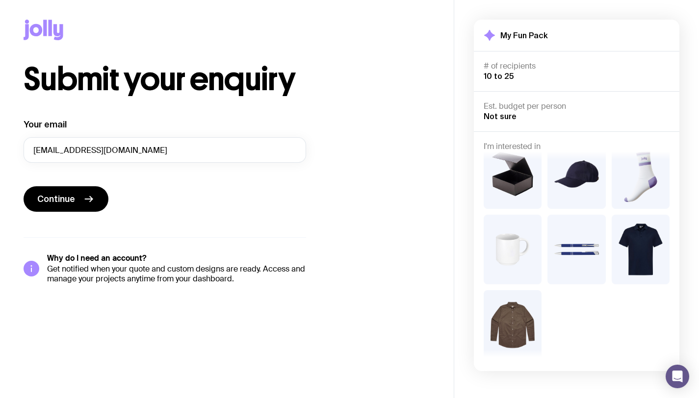
scroll to position [21, 0]
